Goal: Task Accomplishment & Management: Manage account settings

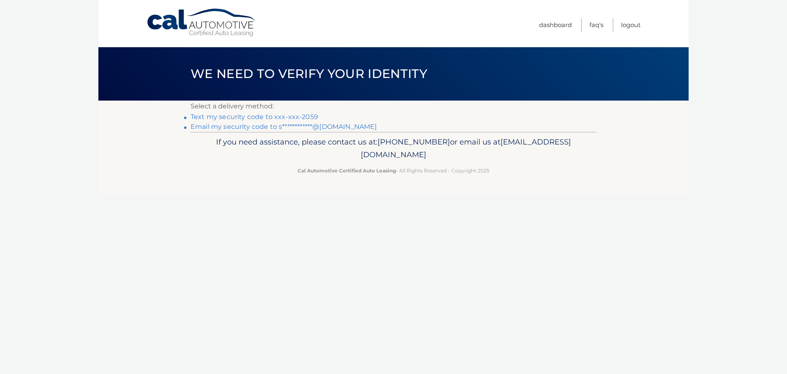
click at [253, 119] on link "Text my security code to xxx-xxx-2059" at bounding box center [255, 117] width 128 height 8
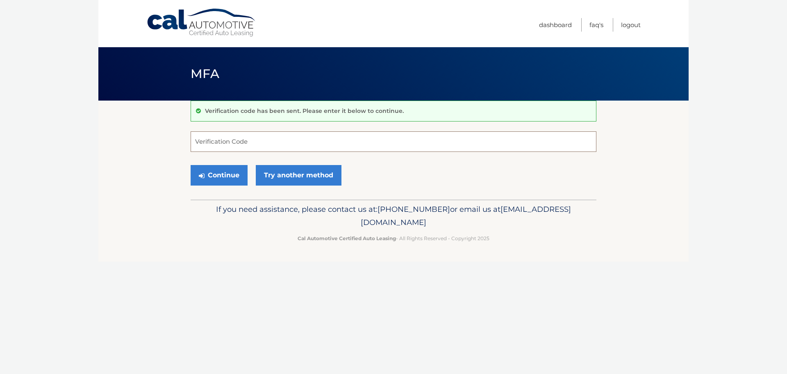
click at [253, 137] on input "Verification Code" at bounding box center [394, 141] width 406 height 21
type input "022730"
click at [210, 185] on button "Continue" at bounding box center [219, 175] width 57 height 21
